Goal: Navigation & Orientation: Find specific page/section

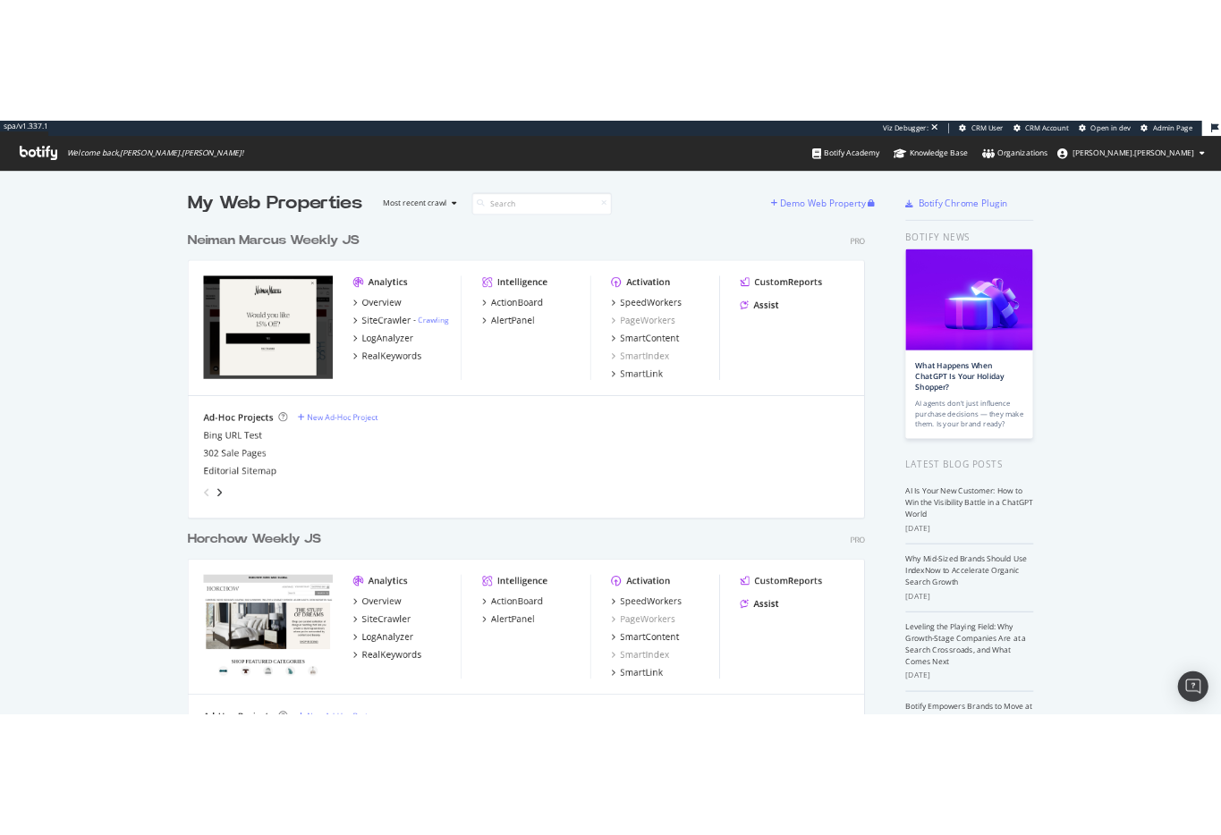
scroll to position [835, 1221]
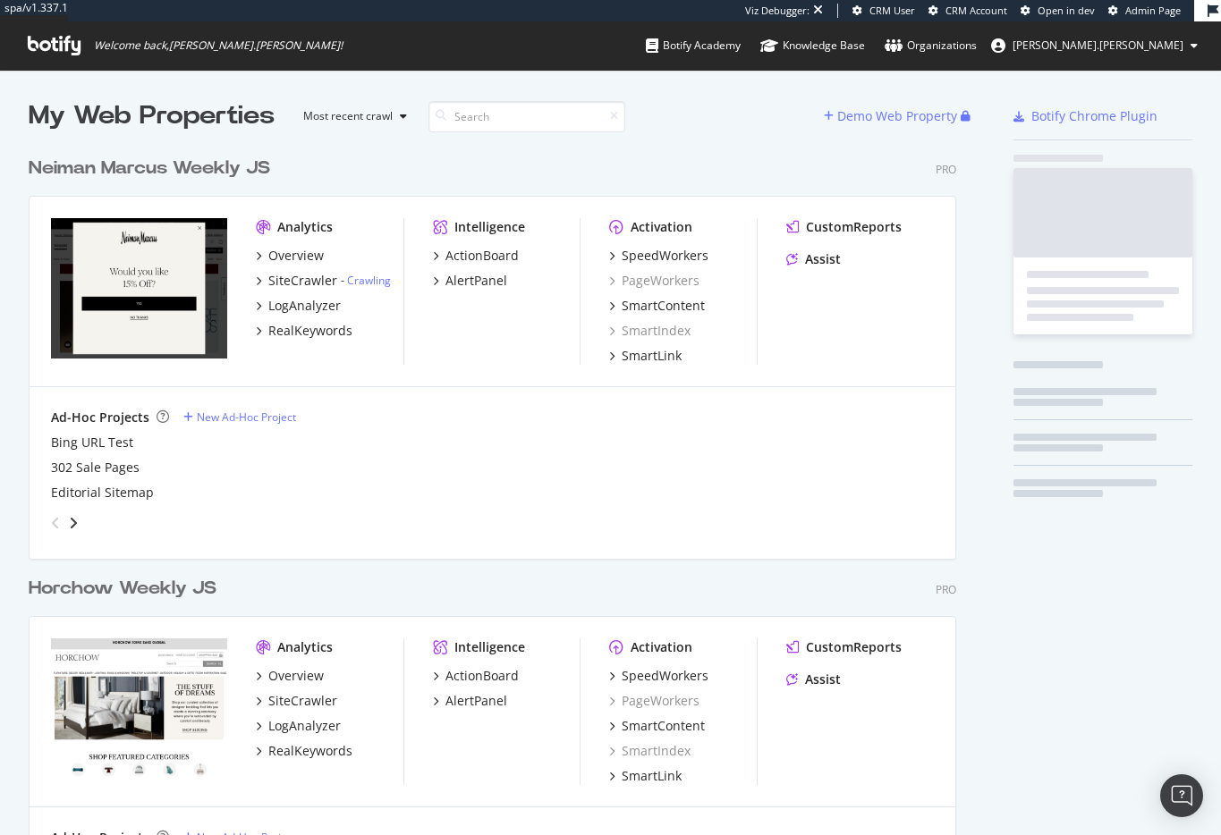
scroll to position [1121, 942]
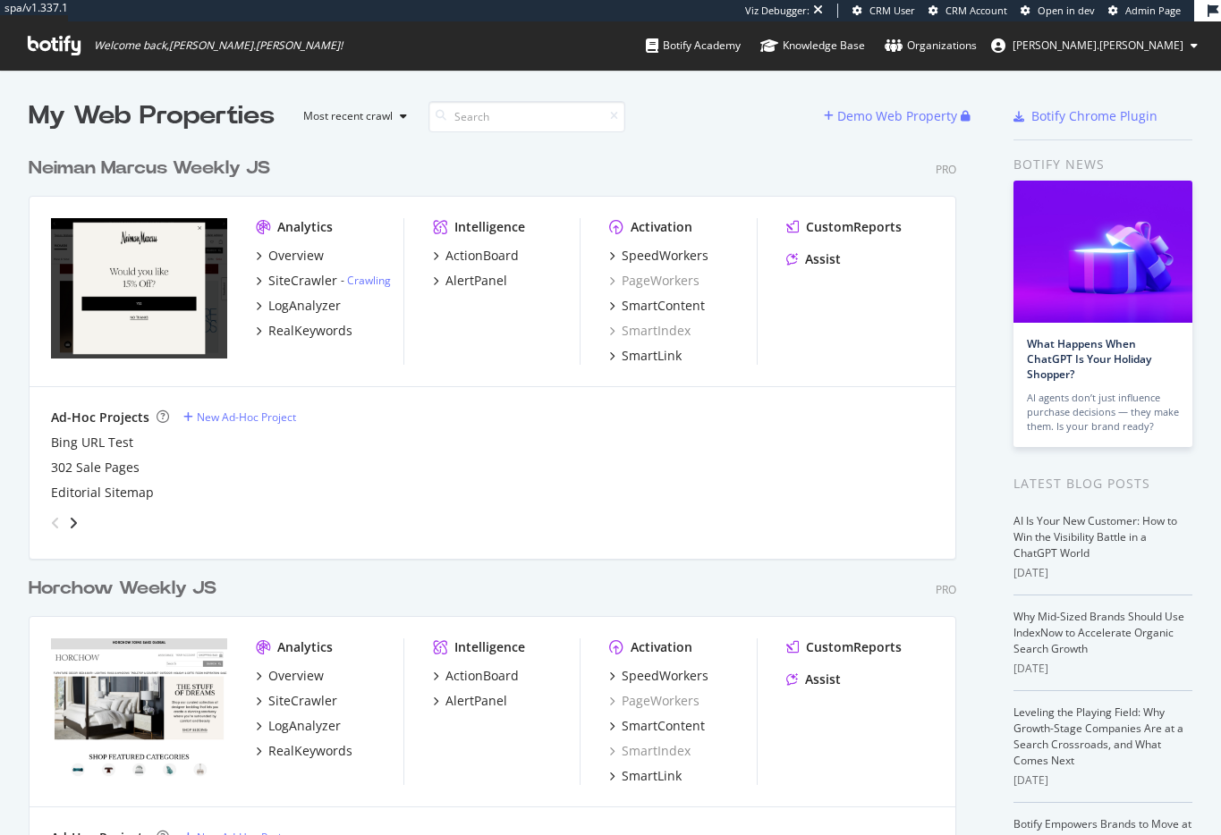
scroll to position [1121, 942]
